Goal: Information Seeking & Learning: Check status

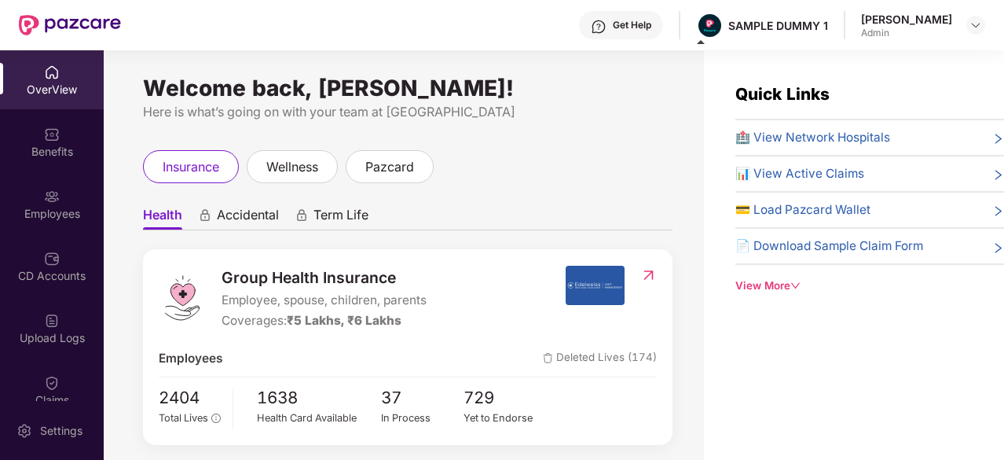
scroll to position [515, 0]
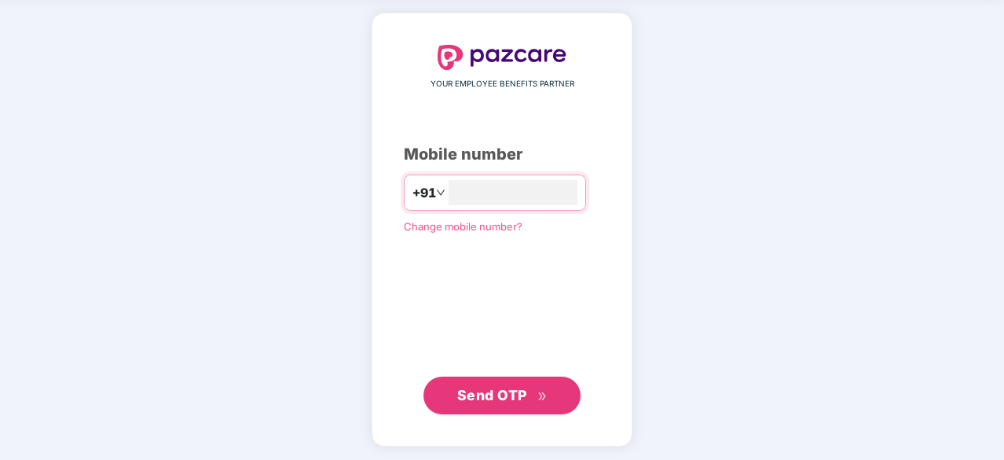
type input "**********"
click at [541, 399] on icon "double-right" at bounding box center [543, 396] width 10 height 10
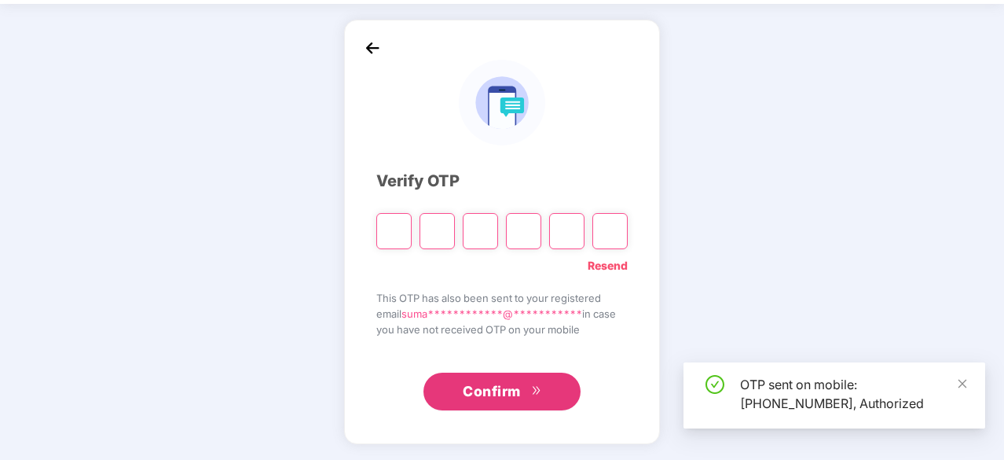
scroll to position [52, 0]
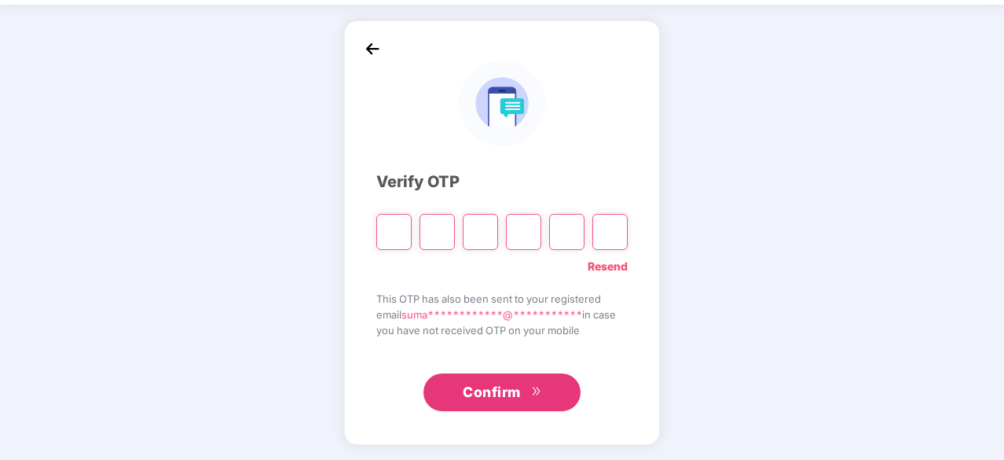
type input "*"
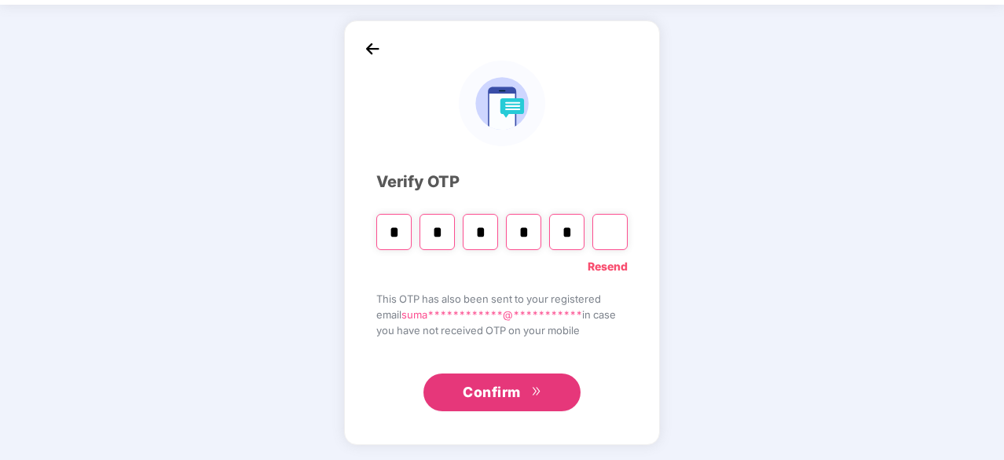
type input "*"
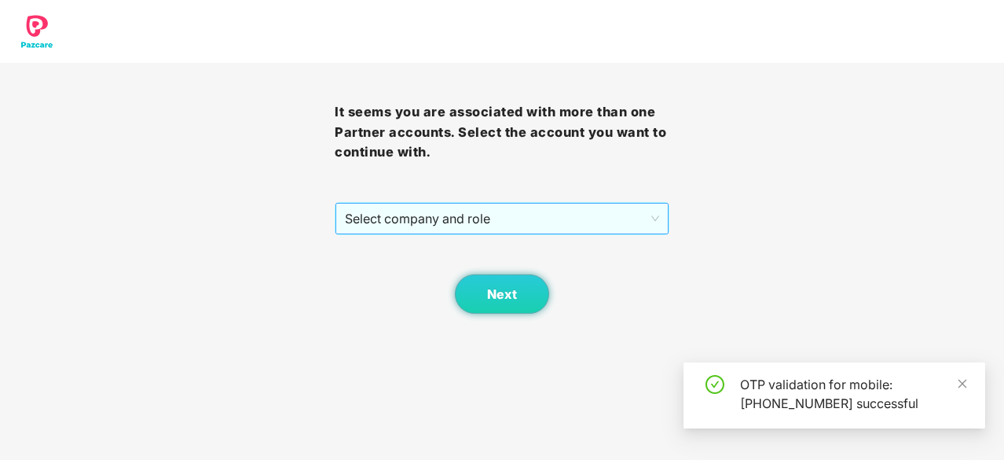
click at [540, 229] on span "Select company and role" at bounding box center [502, 219] width 314 height 30
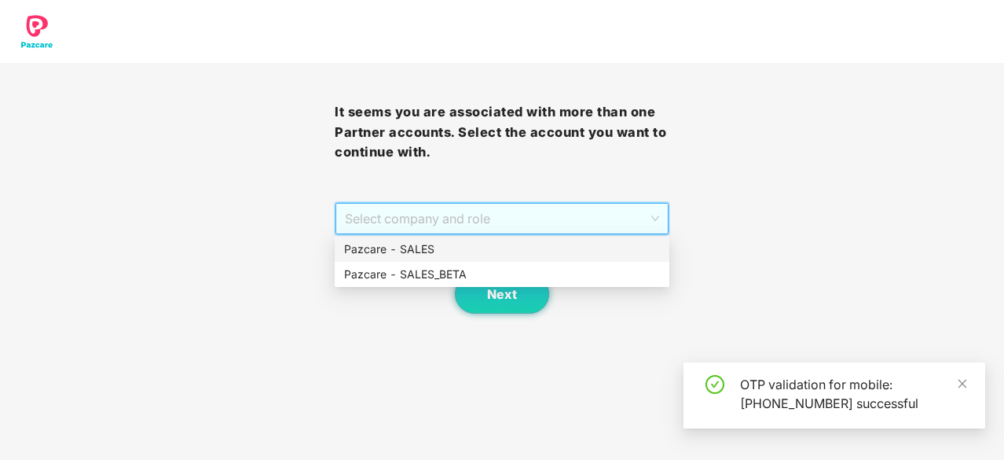
click at [468, 252] on div "Pazcare - SALES" at bounding box center [502, 249] width 316 height 17
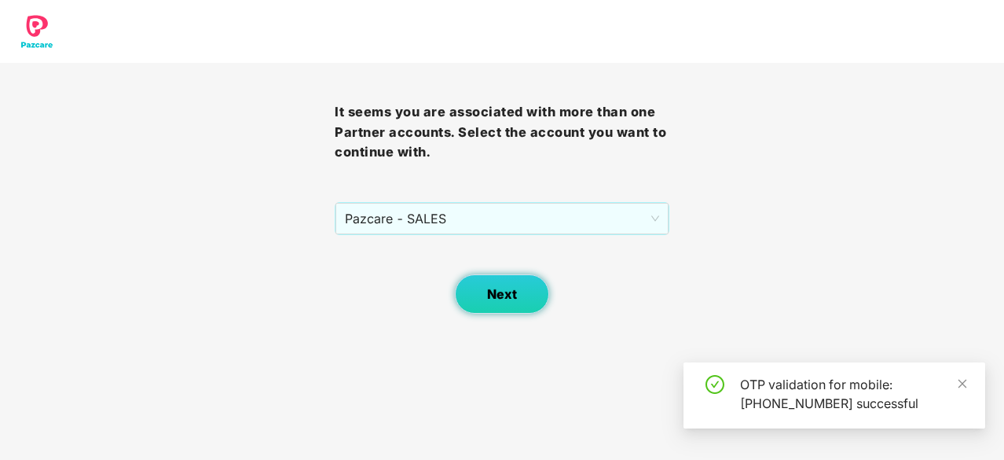
click at [494, 276] on button "Next" at bounding box center [502, 293] width 94 height 39
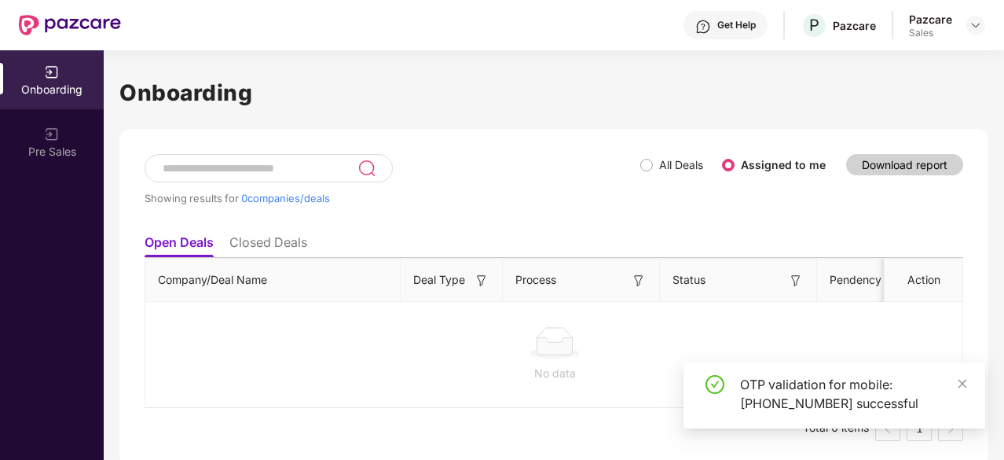
click at [966, 31] on div "Pazcare Sales" at bounding box center [947, 26] width 76 height 28
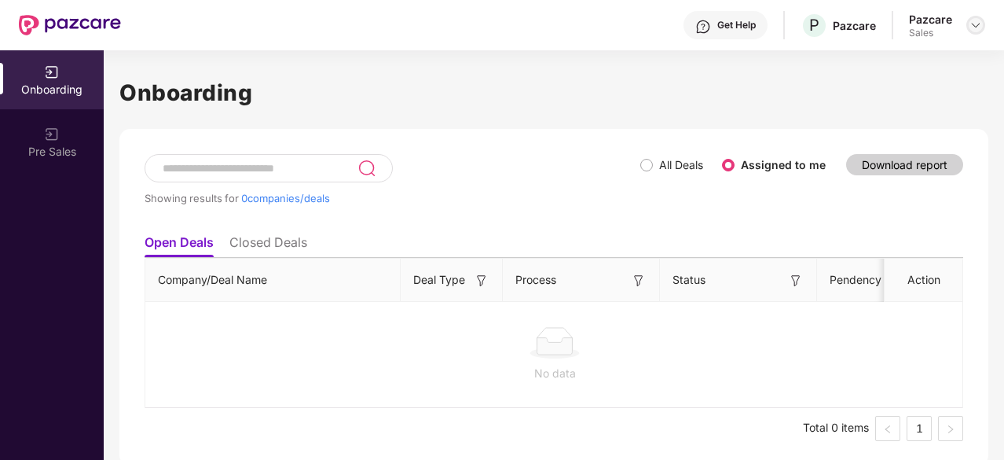
click at [979, 27] on img at bounding box center [976, 25] width 13 height 13
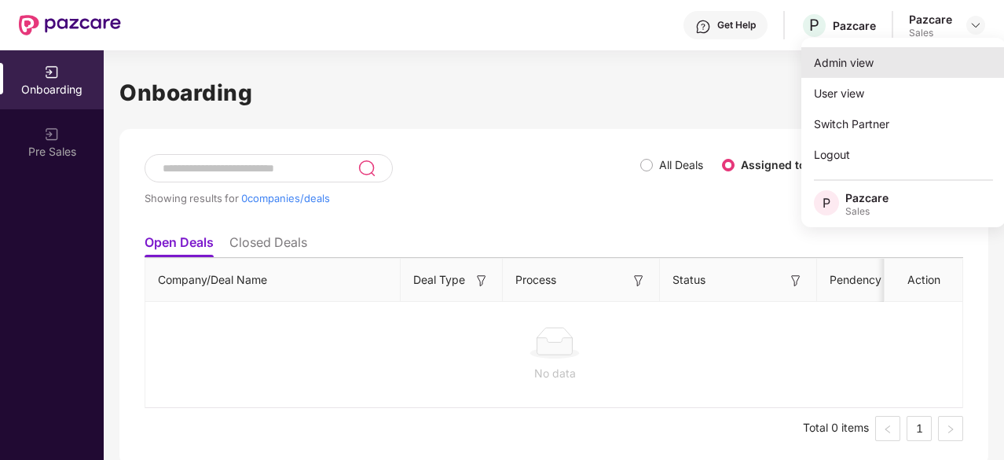
click at [905, 68] on div "Admin view" at bounding box center [904, 62] width 204 height 31
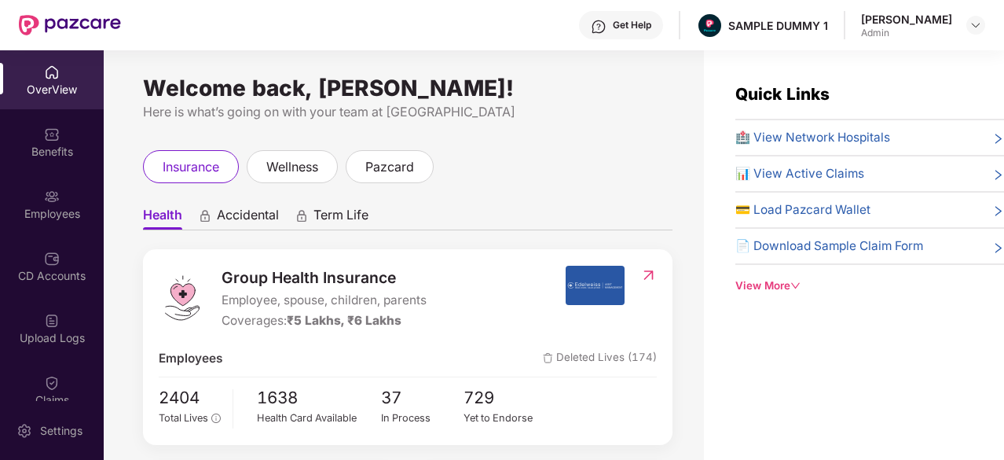
scroll to position [29, 0]
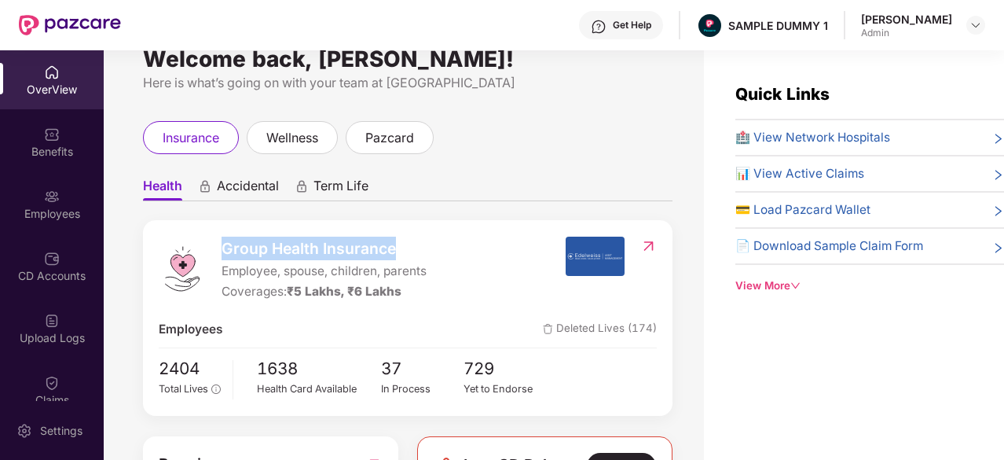
drag, startPoint x: 220, startPoint y: 241, endPoint x: 395, endPoint y: 238, distance: 175.3
click at [395, 238] on div "Group Health Insurance Employee, spouse, children, parents Coverages: ₹5 Lakhs,…" at bounding box center [362, 269] width 406 height 65
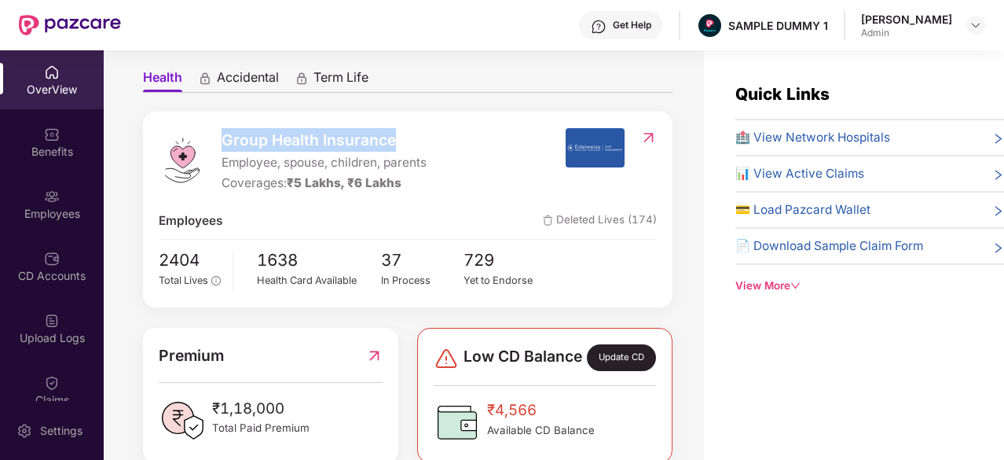
scroll to position [137, 0]
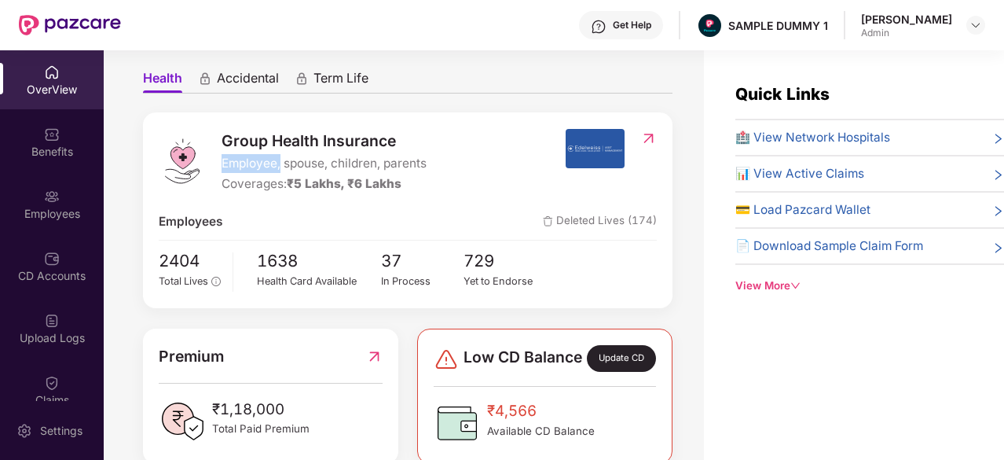
drag, startPoint x: 217, startPoint y: 160, endPoint x: 281, endPoint y: 165, distance: 64.7
click at [281, 165] on div "Group Health Insurance Employee, spouse, children, parents Coverages: ₹5 Lakhs,…" at bounding box center [362, 161] width 406 height 65
drag, startPoint x: 236, startPoint y: 181, endPoint x: 332, endPoint y: 189, distance: 96.3
click at [332, 189] on div "Coverages: ₹5 Lakhs, ₹6 Lakhs" at bounding box center [324, 183] width 205 height 19
click at [772, 149] on div "🏥 View Network Hospitals 📊 View Active Claims 💳 Load Pazcard Wallet 📄 Download …" at bounding box center [870, 197] width 269 height 138
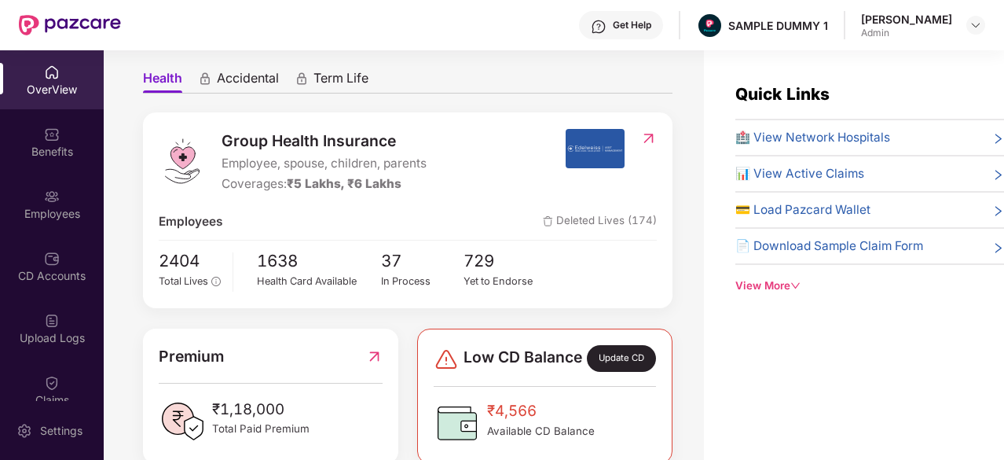
click at [778, 145] on span "🏥 View Network Hospitals" at bounding box center [813, 137] width 155 height 19
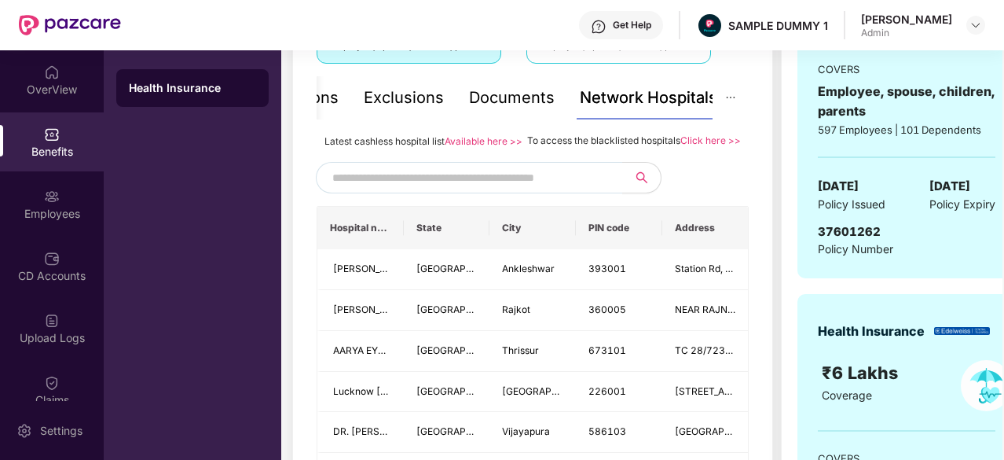
scroll to position [320, 0]
click at [489, 190] on input "text" at bounding box center [466, 179] width 269 height 24
type input "*"
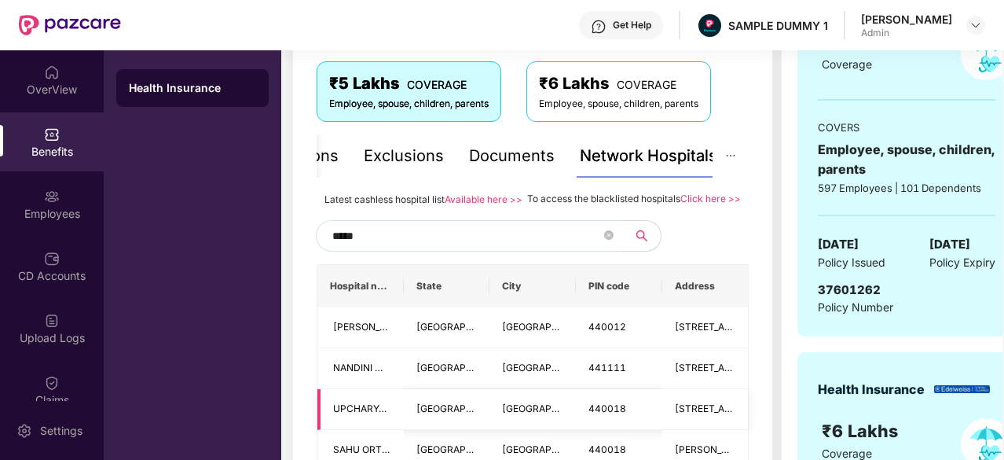
scroll to position [260, 0]
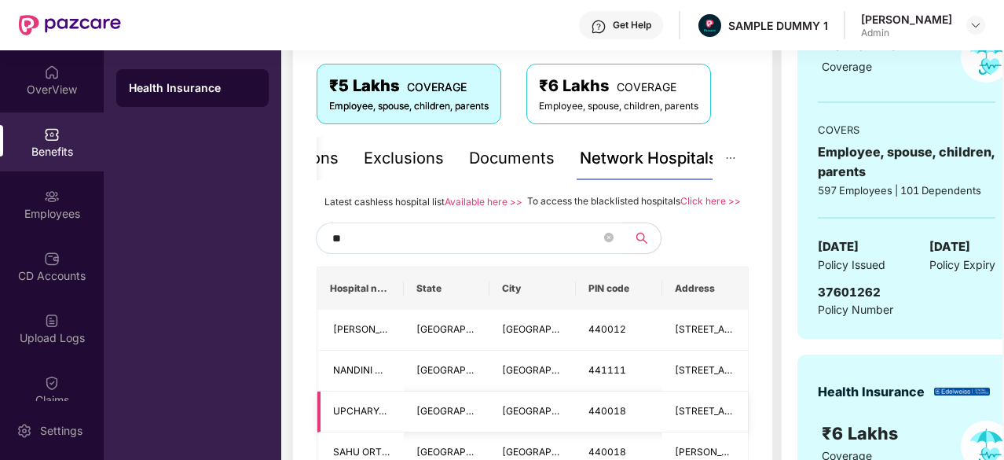
type input "*"
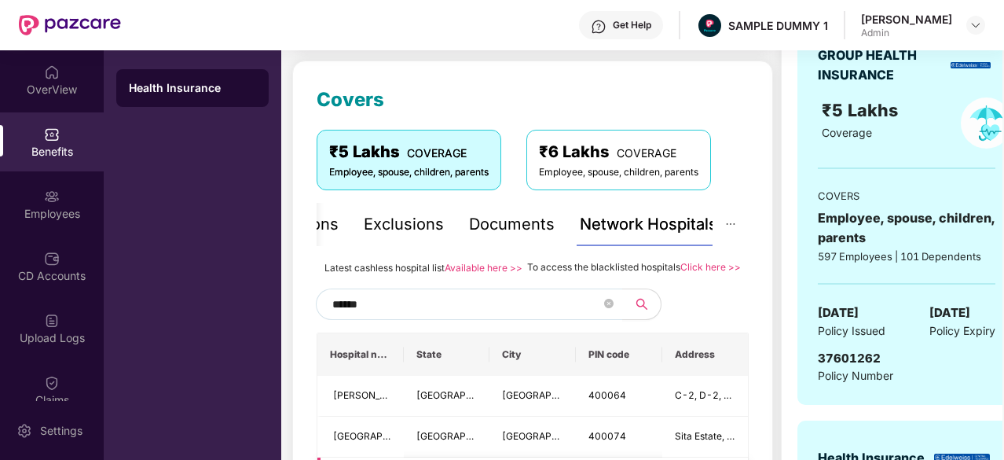
scroll to position [230, 0]
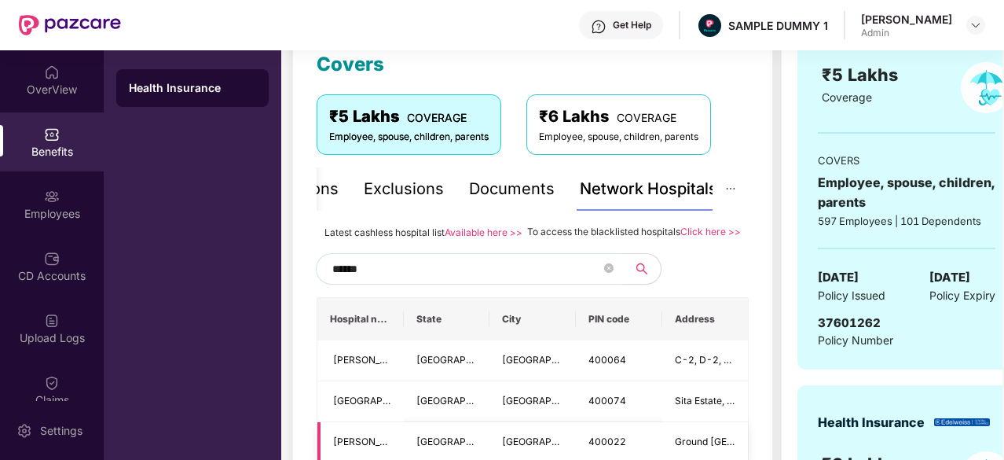
click at [456, 364] on td "[GEOGRAPHIC_DATA]" at bounding box center [447, 360] width 86 height 41
click at [393, 281] on input "******" at bounding box center [466, 269] width 269 height 24
type input "*"
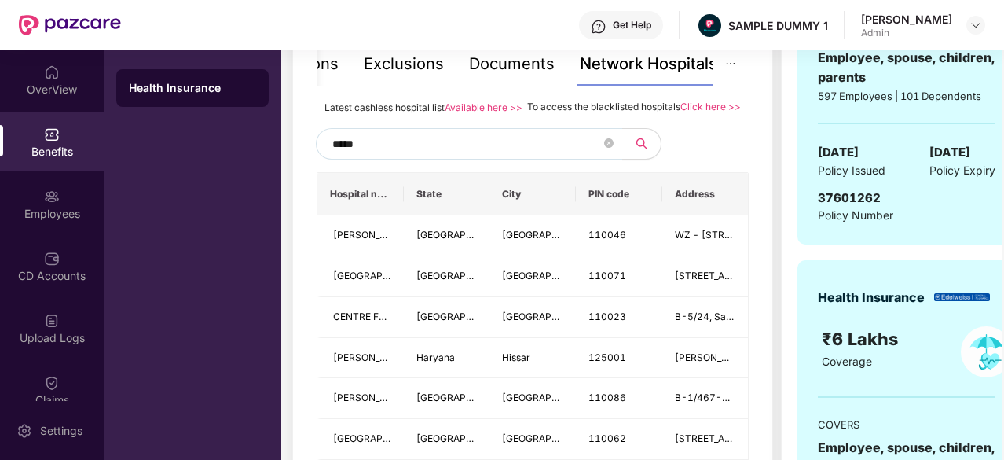
scroll to position [259, 0]
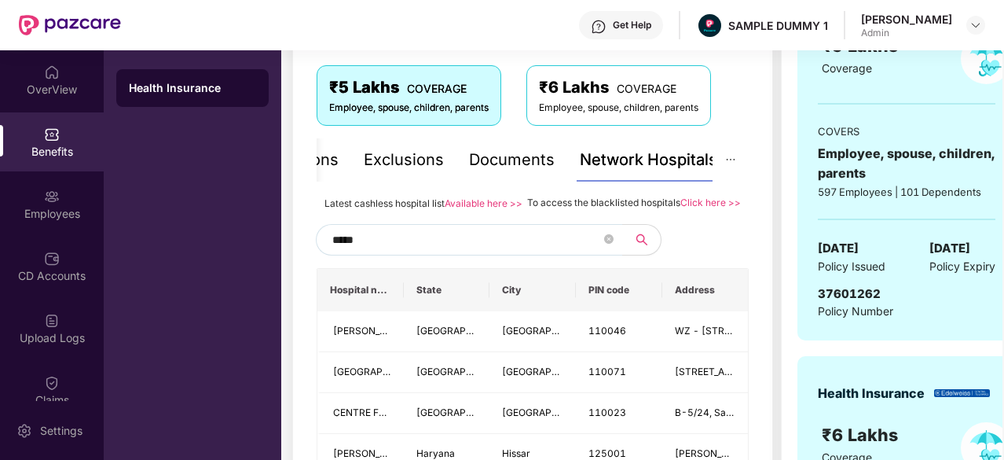
type input "*****"
drag, startPoint x: 525, startPoint y: 200, endPoint x: 678, endPoint y: 199, distance: 153.3
click at [678, 199] on span "To access the blacklisted hospitals" at bounding box center [603, 202] width 153 height 12
click at [523, 171] on div "Documents" at bounding box center [512, 159] width 86 height 43
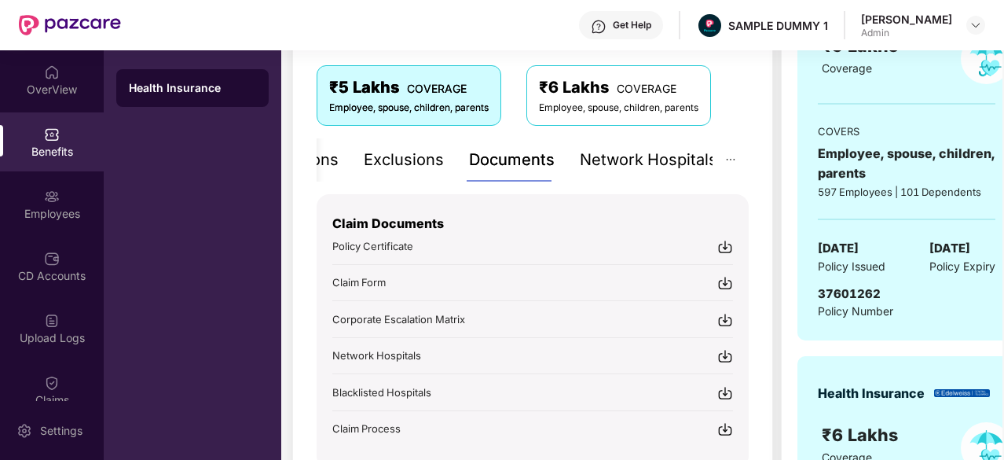
scroll to position [325, 0]
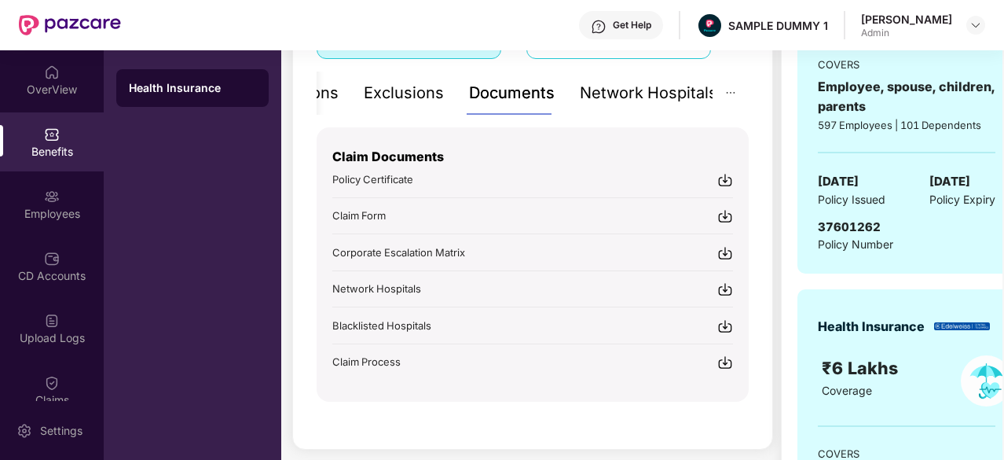
click at [394, 100] on div "Exclusions" at bounding box center [404, 93] width 80 height 24
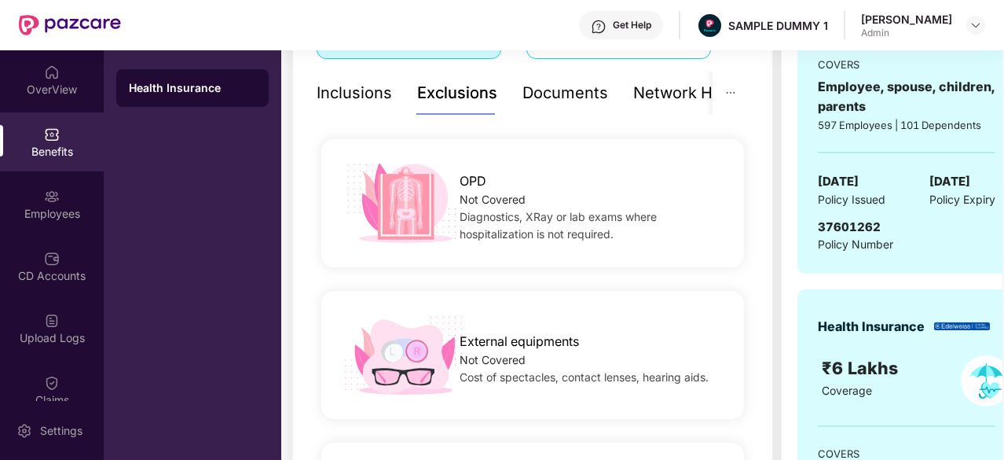
click at [333, 103] on div "Inclusions" at bounding box center [354, 93] width 75 height 24
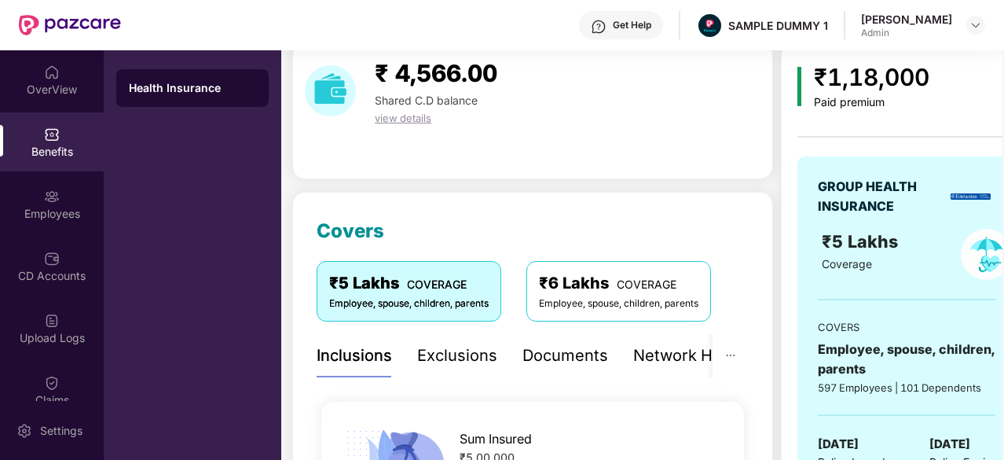
scroll to position [133, 0]
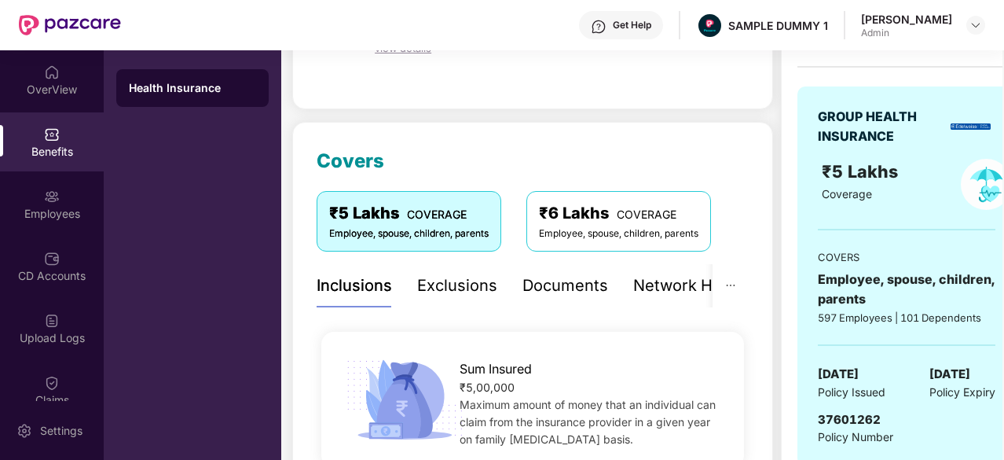
click at [476, 287] on div "Exclusions" at bounding box center [457, 286] width 80 height 24
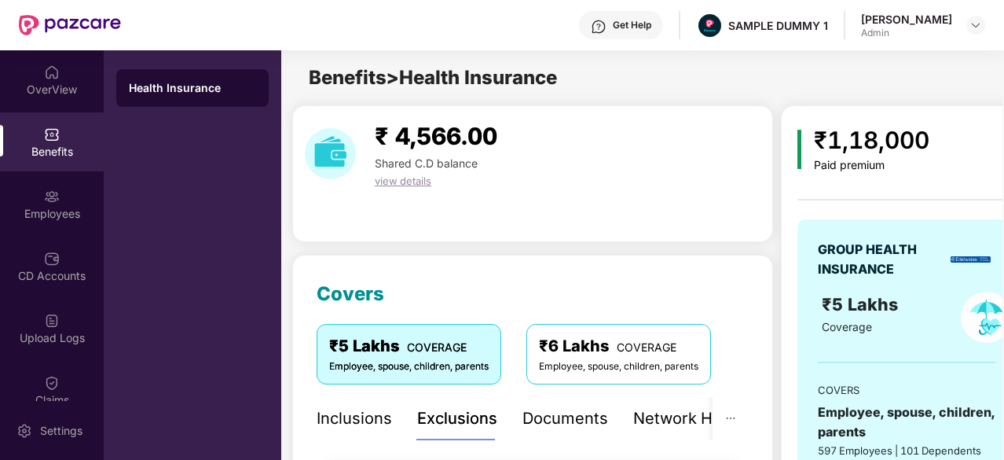
scroll to position [0, 1]
click at [69, 438] on div "Settings" at bounding box center [61, 431] width 52 height 16
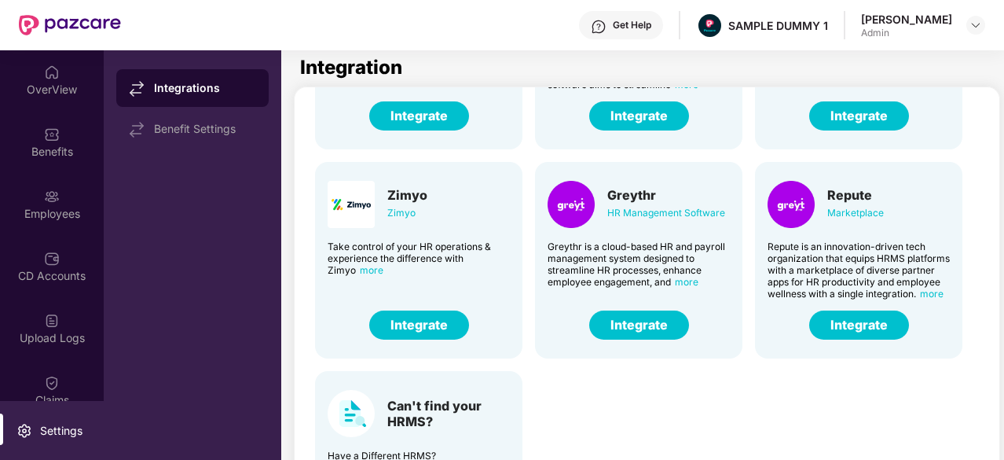
scroll to position [388, 0]
click at [652, 328] on button "Integrate" at bounding box center [639, 324] width 100 height 29
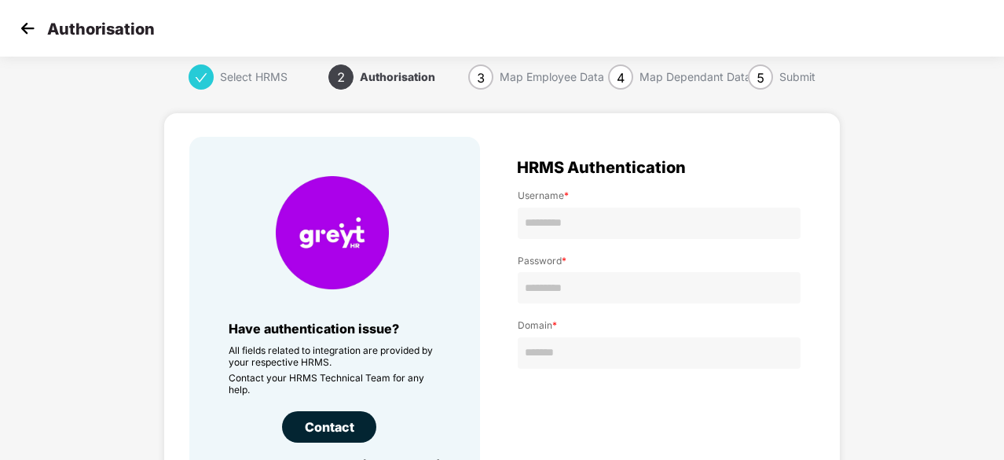
scroll to position [36, 0]
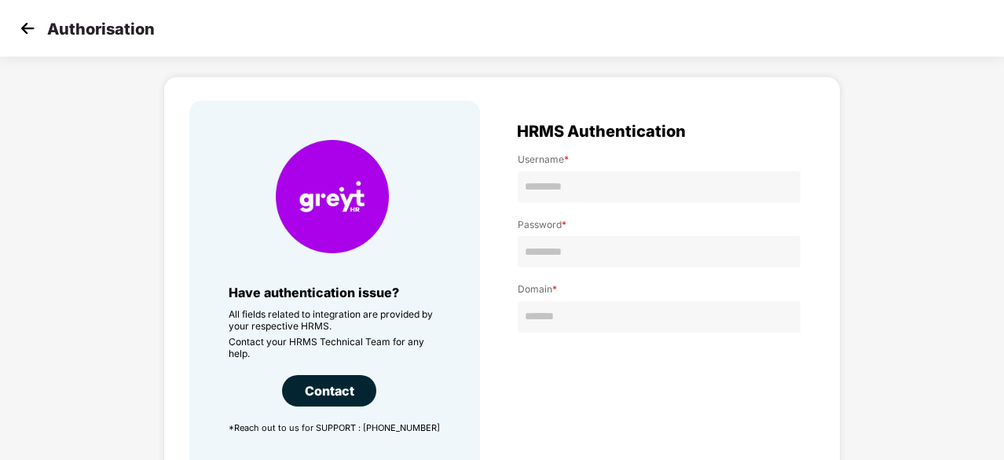
click at [35, 24] on img at bounding box center [28, 29] width 24 height 24
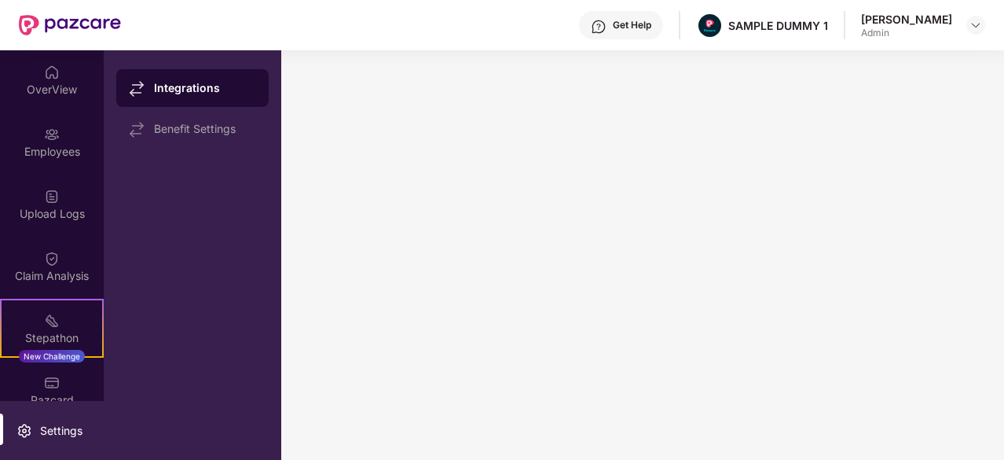
scroll to position [0, 0]
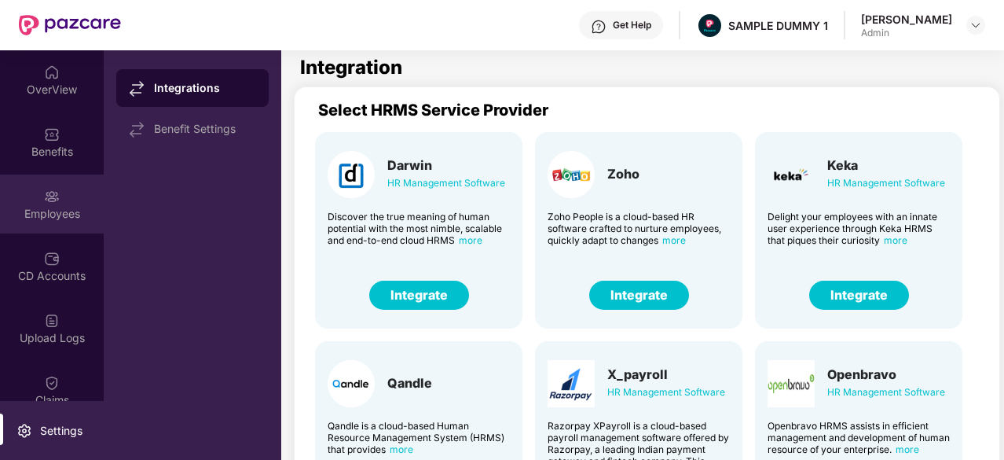
click at [46, 194] on img at bounding box center [52, 197] width 16 height 16
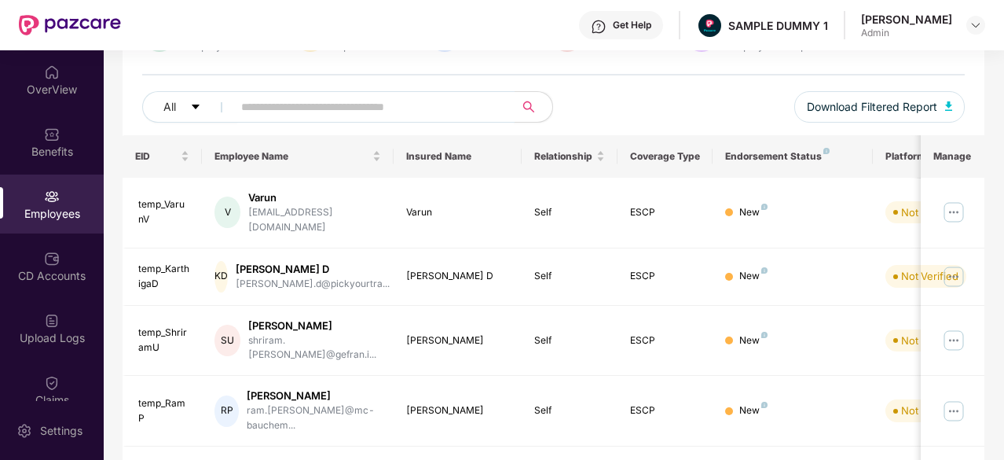
scroll to position [14, 0]
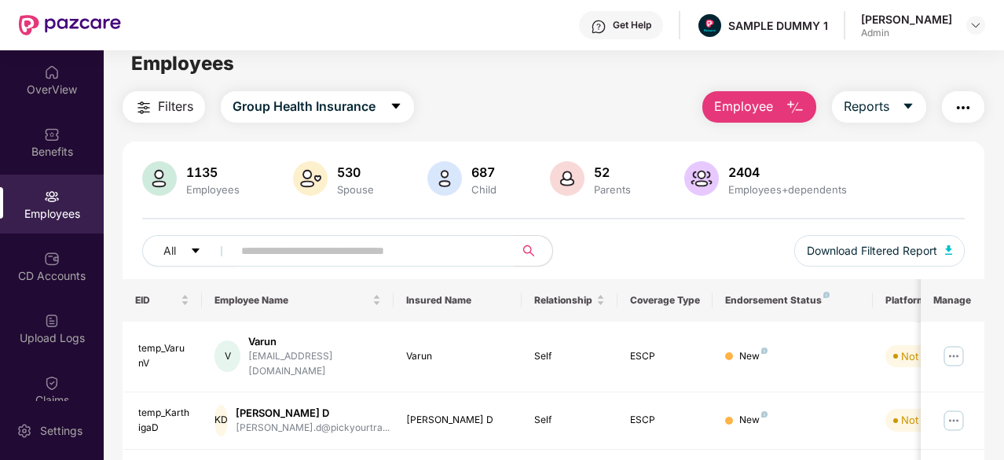
click at [767, 107] on span "Employee" at bounding box center [743, 107] width 59 height 20
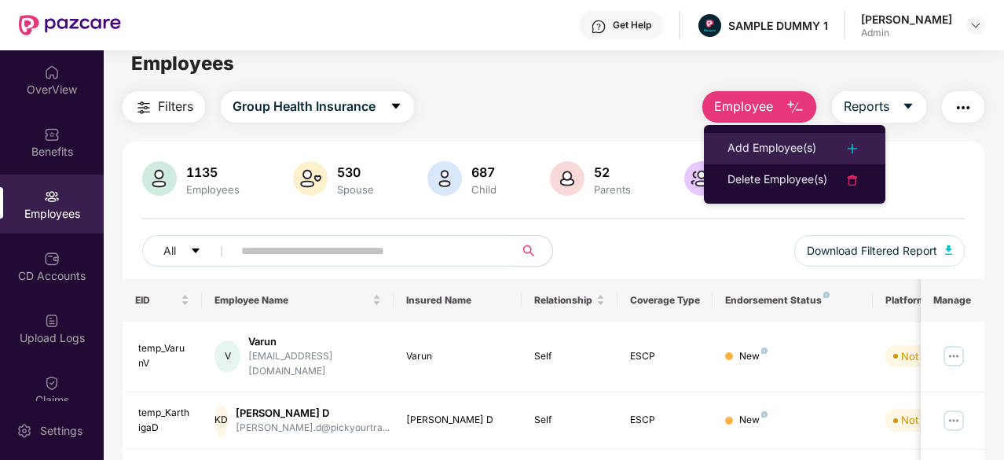
click at [758, 142] on div "Add Employee(s)" at bounding box center [772, 148] width 89 height 19
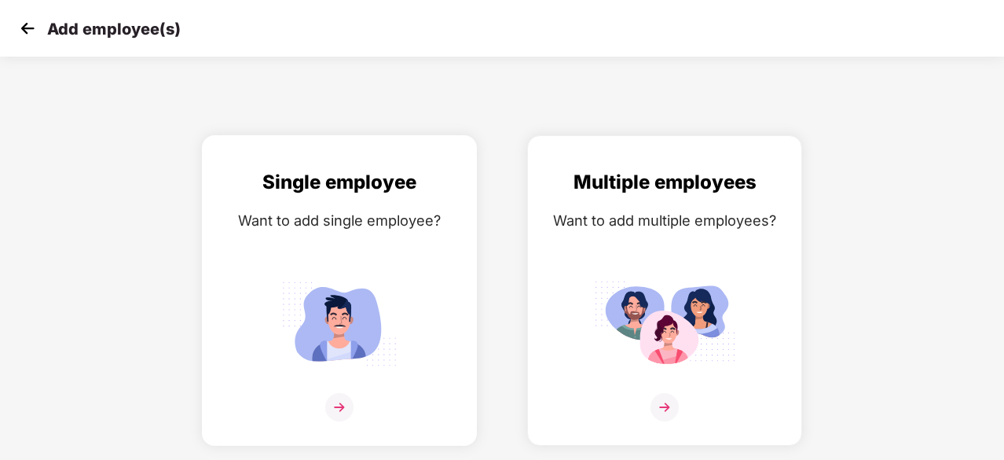
click at [319, 287] on img at bounding box center [339, 323] width 141 height 98
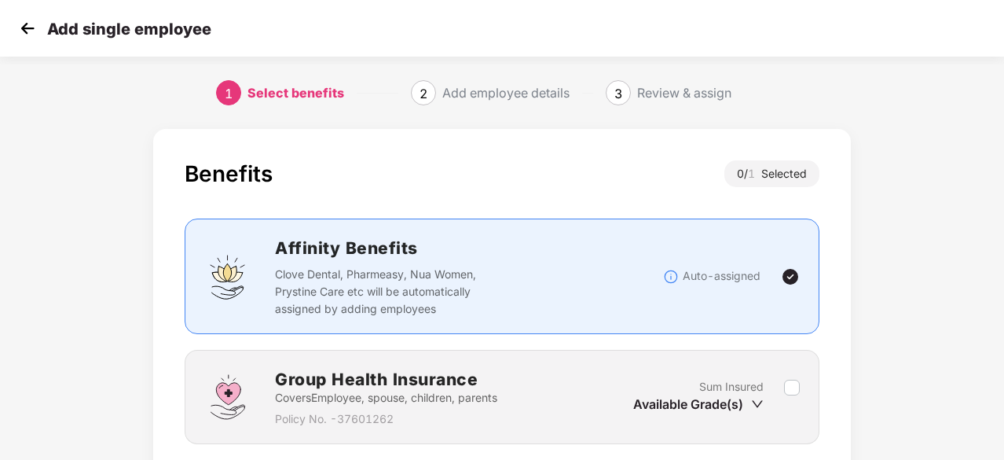
scroll to position [119, 0]
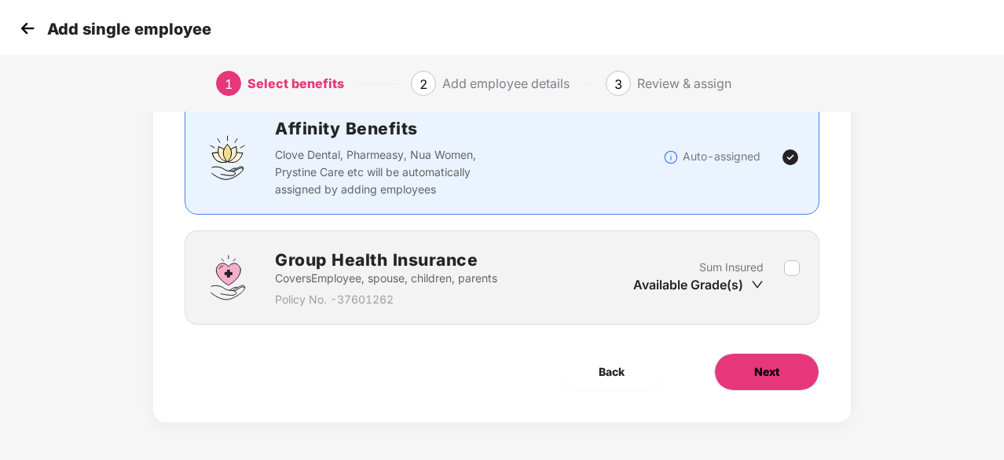
click at [763, 372] on span "Next" at bounding box center [767, 371] width 25 height 17
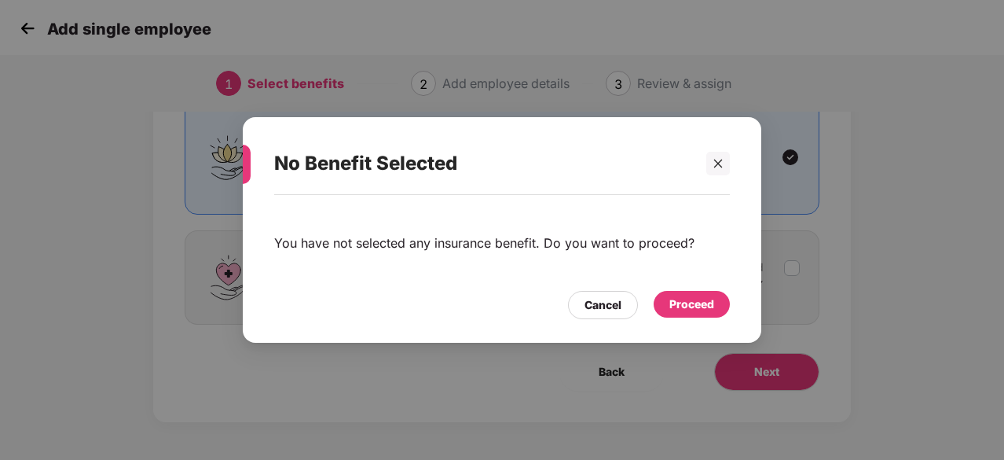
click at [668, 299] on div "Proceed" at bounding box center [692, 304] width 76 height 27
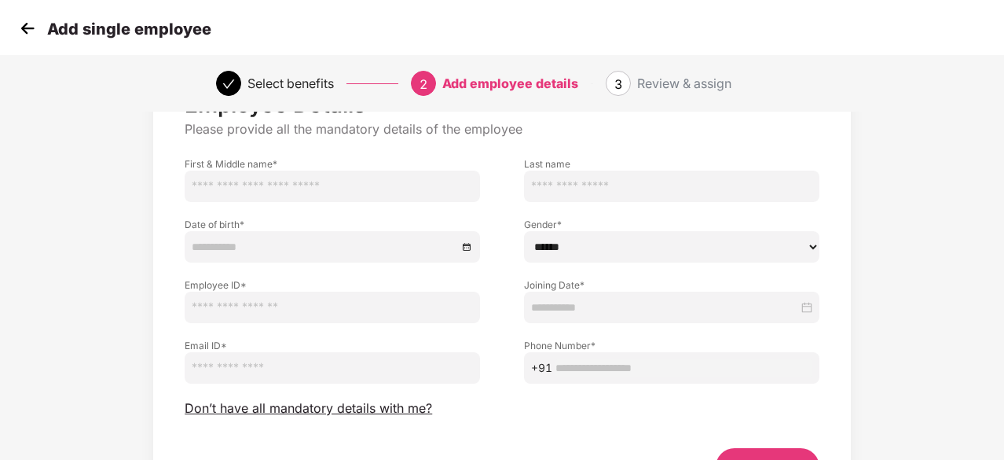
scroll to position [72, 0]
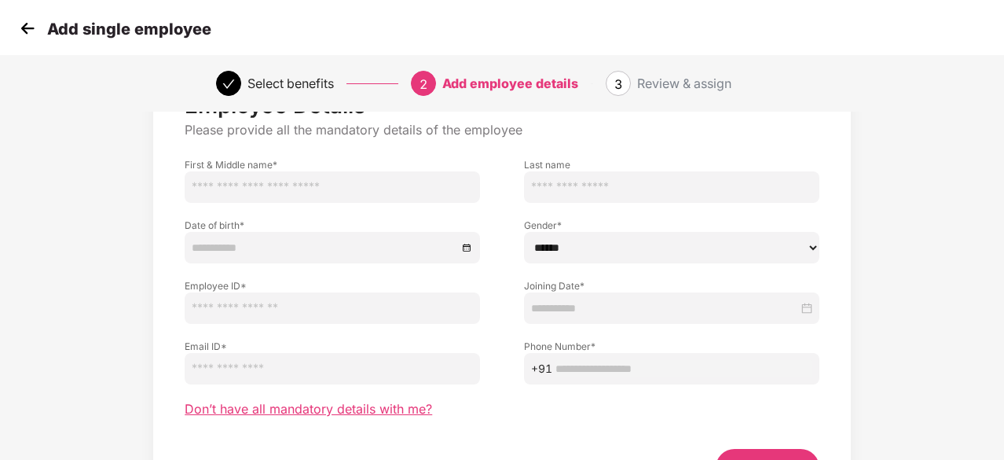
click at [403, 403] on span "Don’t have all mandatory details with me?" at bounding box center [309, 409] width 248 height 17
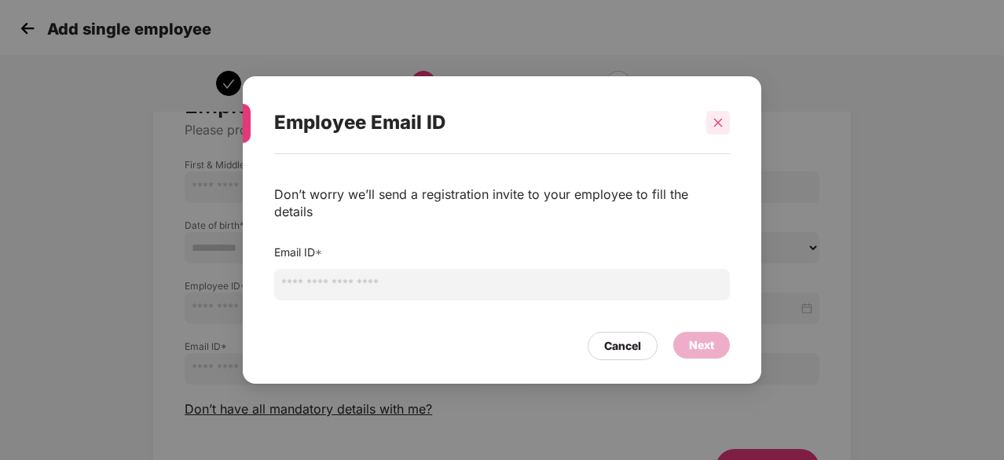
click at [720, 134] on div at bounding box center [719, 123] width 24 height 24
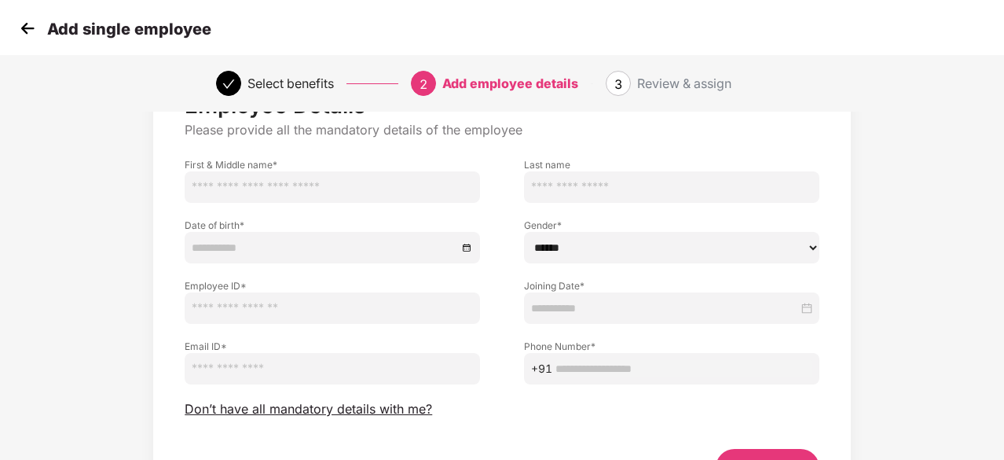
click at [35, 31] on img at bounding box center [28, 29] width 24 height 24
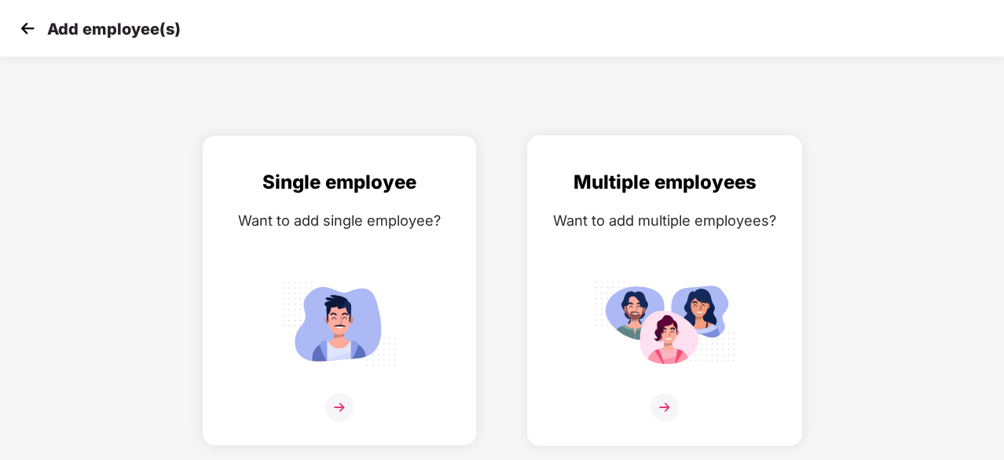
click at [673, 278] on img at bounding box center [664, 323] width 141 height 98
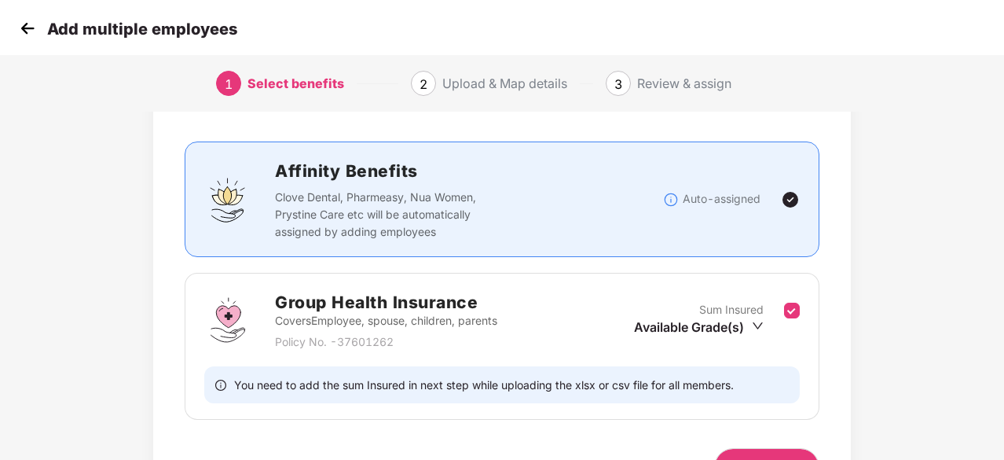
scroll to position [172, 0]
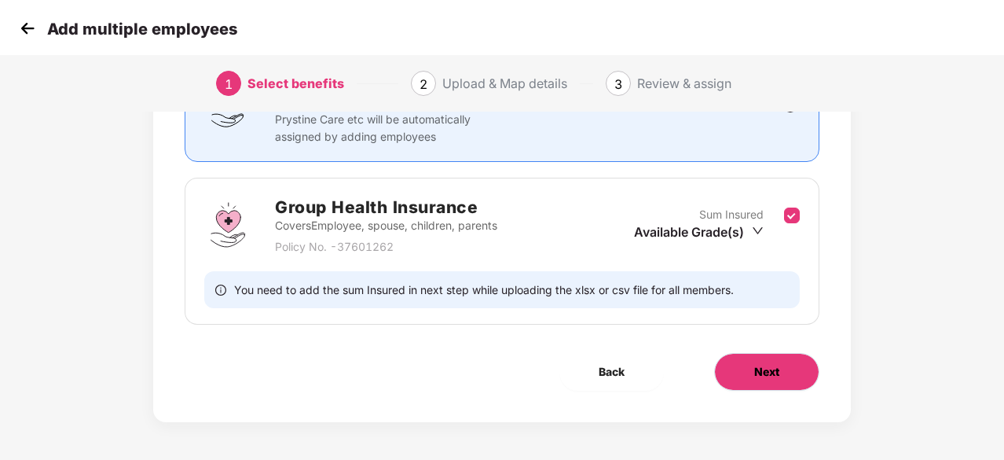
click at [744, 364] on button "Next" at bounding box center [766, 372] width 105 height 38
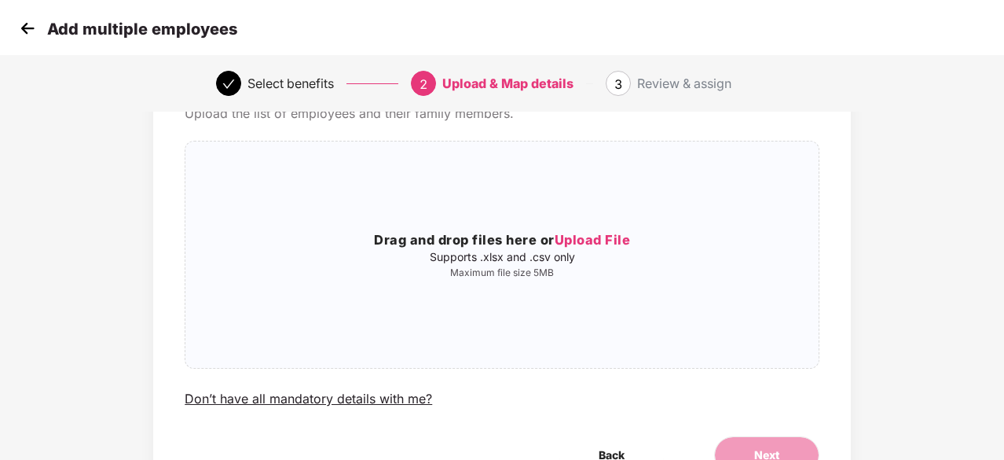
scroll to position [86, 0]
click at [28, 31] on img at bounding box center [28, 29] width 24 height 24
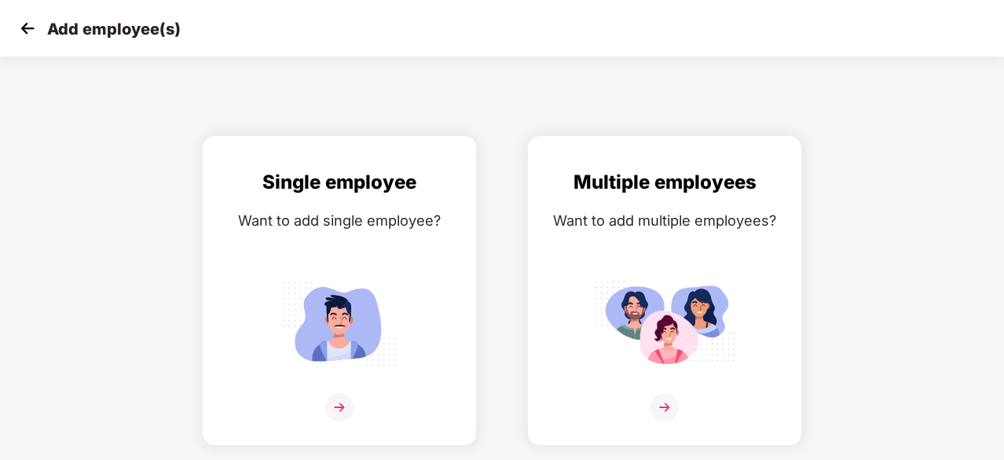
click at [30, 32] on img at bounding box center [28, 29] width 24 height 24
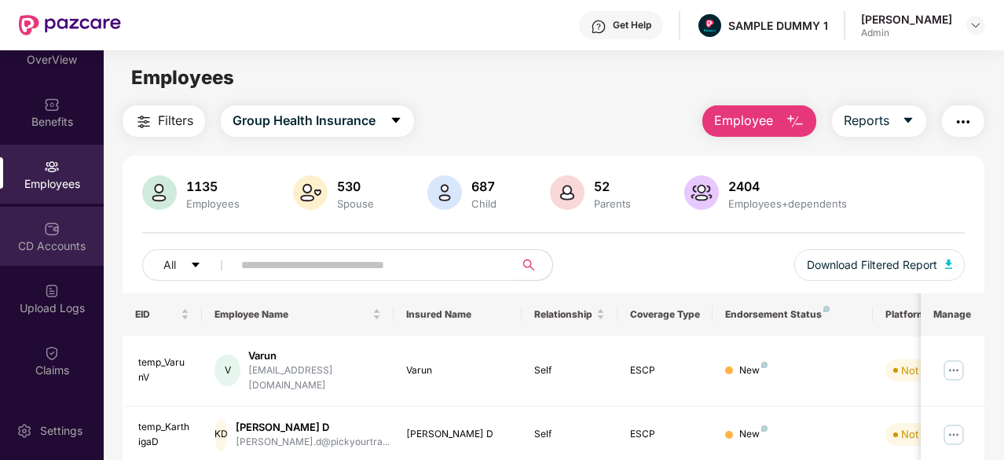
scroll to position [29, 0]
click at [48, 245] on div "CD Accounts" at bounding box center [52, 247] width 104 height 16
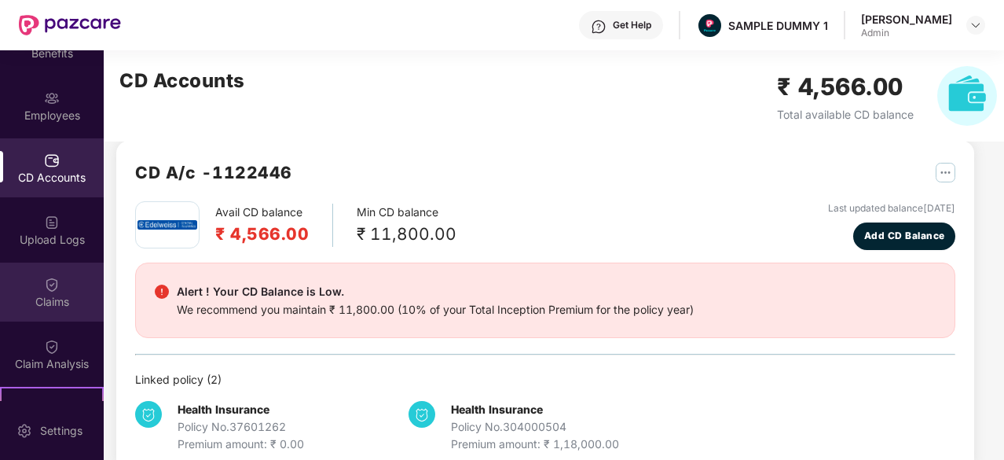
scroll to position [162, 0]
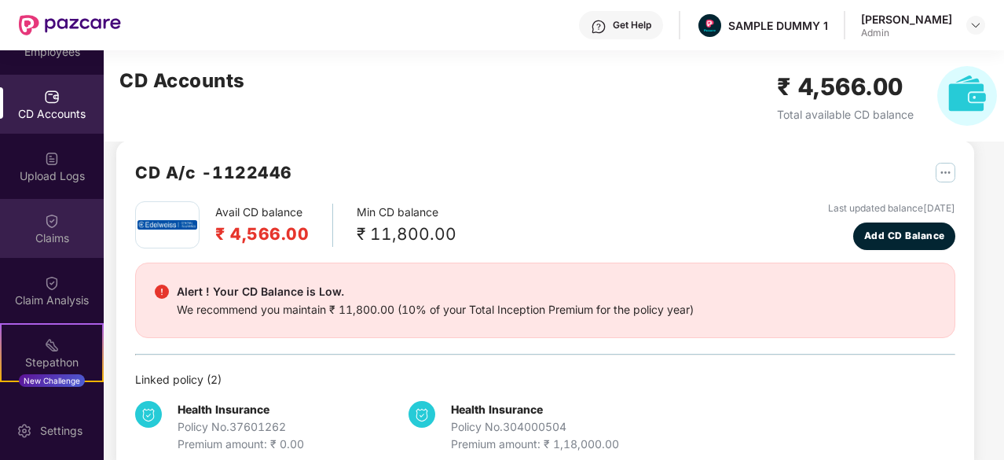
click at [61, 257] on div "Claims" at bounding box center [52, 228] width 104 height 59
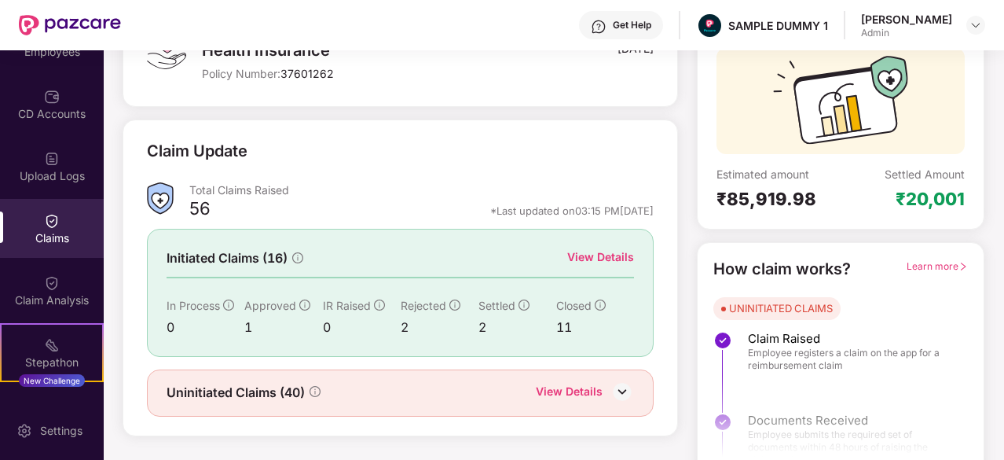
scroll to position [139, 0]
click at [613, 260] on div "View Details" at bounding box center [600, 256] width 67 height 17
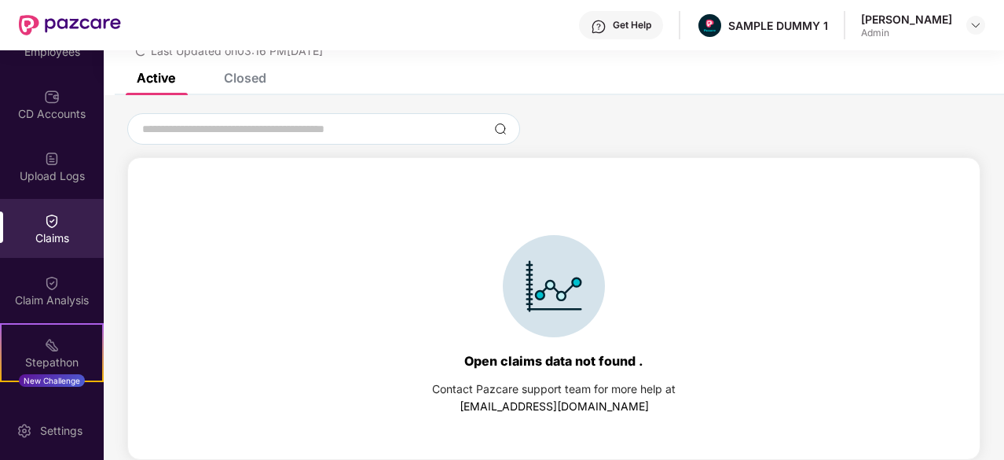
scroll to position [68, 0]
click at [265, 81] on div "Closed" at bounding box center [245, 78] width 42 height 16
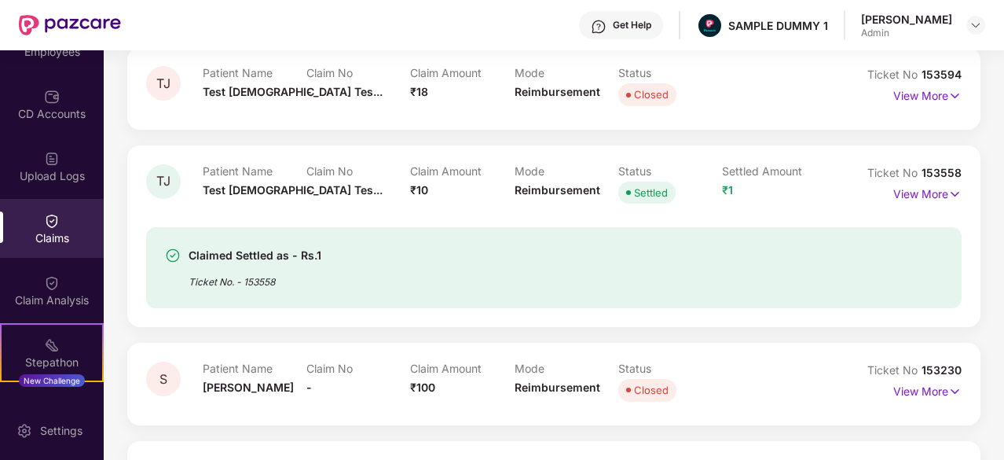
scroll to position [291, 0]
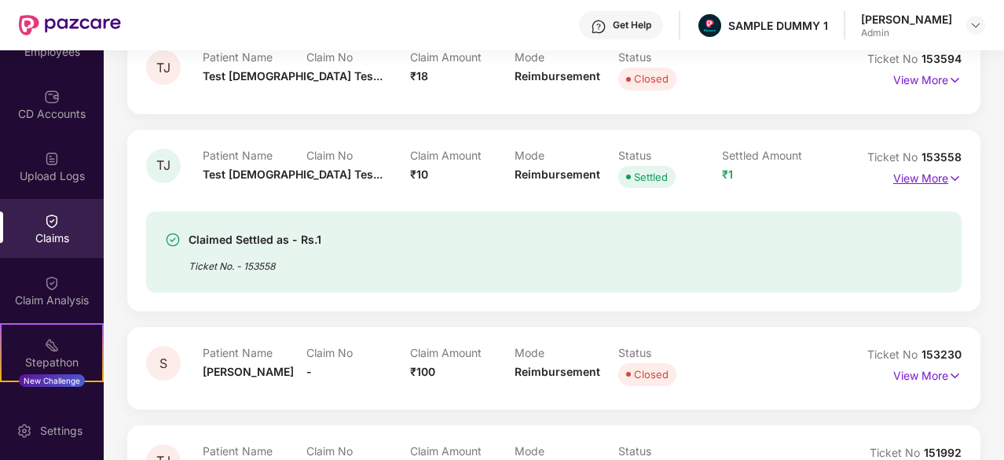
click at [902, 180] on p "View More" at bounding box center [928, 176] width 68 height 21
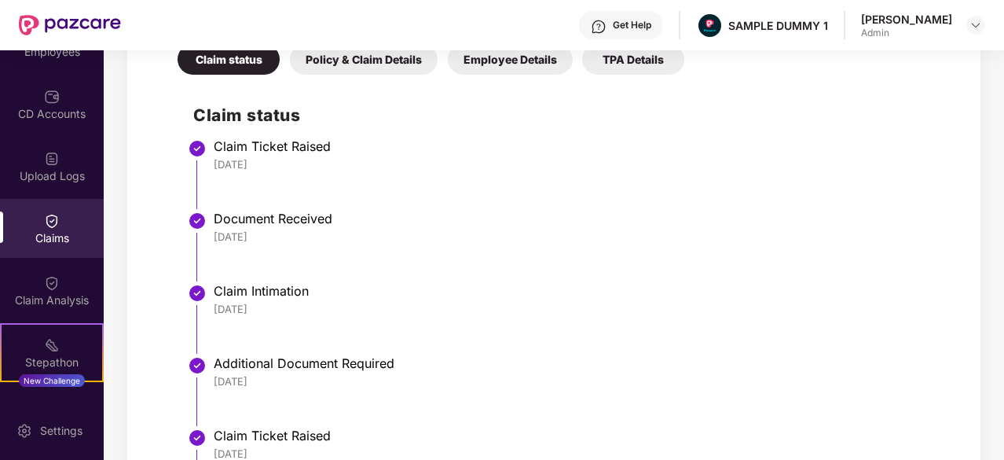
scroll to position [646, 0]
drag, startPoint x: 274, startPoint y: 161, endPoint x: 211, endPoint y: 158, distance: 63.0
click at [211, 158] on li "Claim Ticket Raised 26 Jun 2025" at bounding box center [569, 180] width 753 height 72
drag, startPoint x: 273, startPoint y: 241, endPoint x: 218, endPoint y: 242, distance: 55.0
click at [218, 242] on div "26 Jun 2025" at bounding box center [580, 237] width 733 height 14
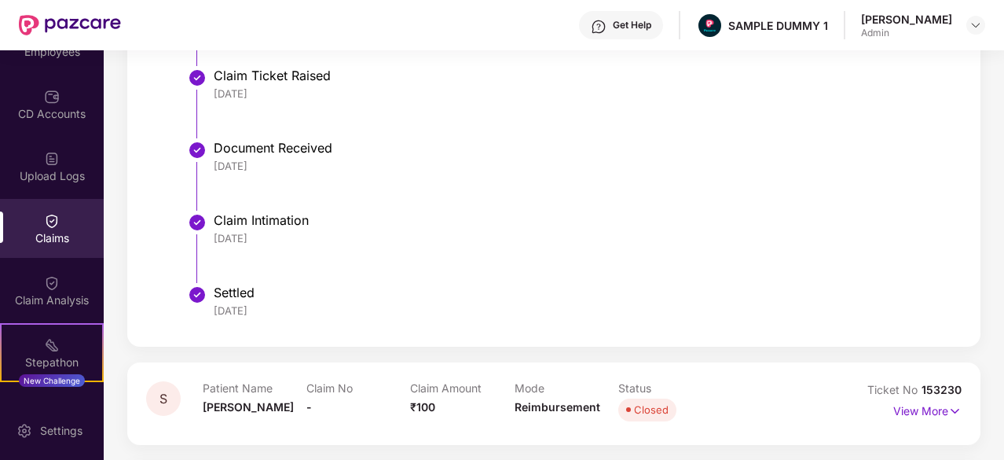
scroll to position [1004, 0]
drag, startPoint x: 274, startPoint y: 244, endPoint x: 209, endPoint y: 241, distance: 64.6
click at [209, 241] on li "Claim Intimation 18 Jul 2025" at bounding box center [569, 255] width 753 height 72
drag, startPoint x: 276, startPoint y: 308, endPoint x: 211, endPoint y: 315, distance: 65.6
click at [211, 315] on li "Settled 23 Jul 2025" at bounding box center [569, 311] width 753 height 38
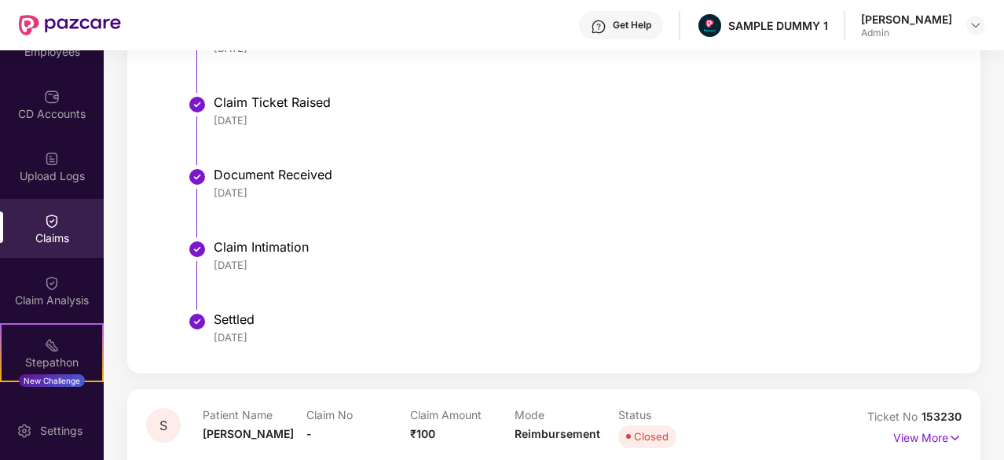
scroll to position [979, 0]
click at [48, 293] on div "Claim Analysis" at bounding box center [52, 300] width 104 height 16
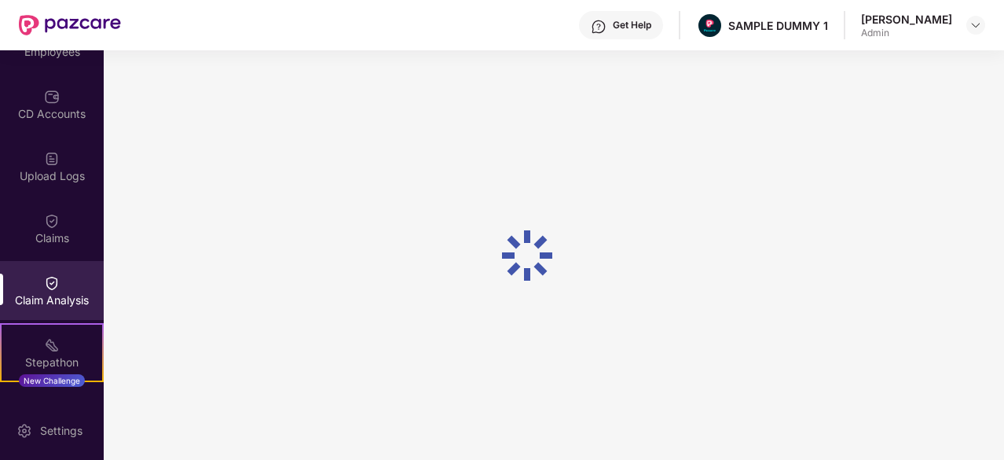
scroll to position [0, 0]
click at [616, 19] on div "Get Help" at bounding box center [632, 25] width 39 height 13
click at [459, 23] on div "Get Help SAMPLE DUMMY 1 Sumanraj Acharya Admin" at bounding box center [553, 25] width 865 height 50
